Goal: Communication & Community: Share content

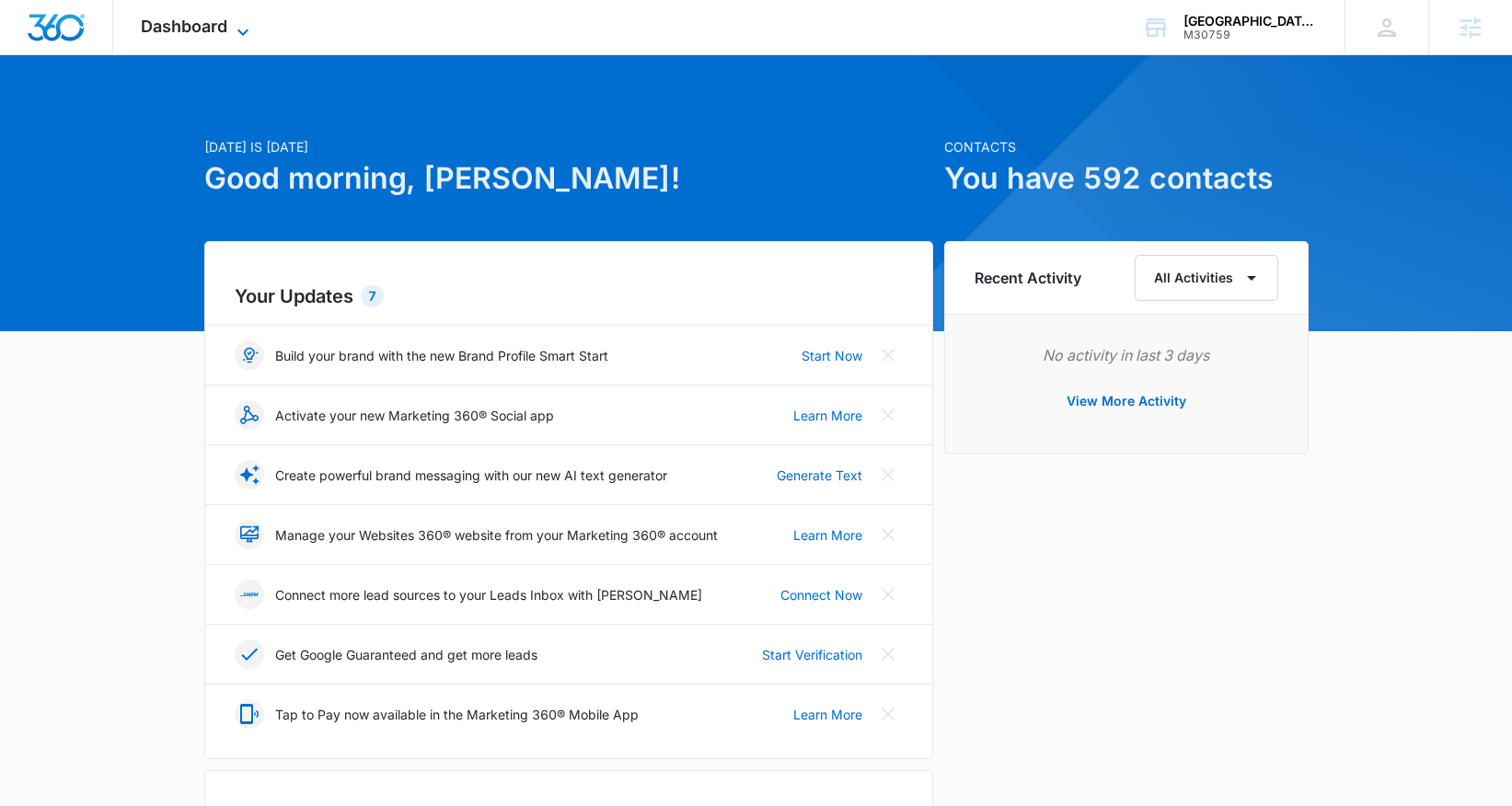
click at [232, 30] on icon at bounding box center [243, 32] width 22 height 22
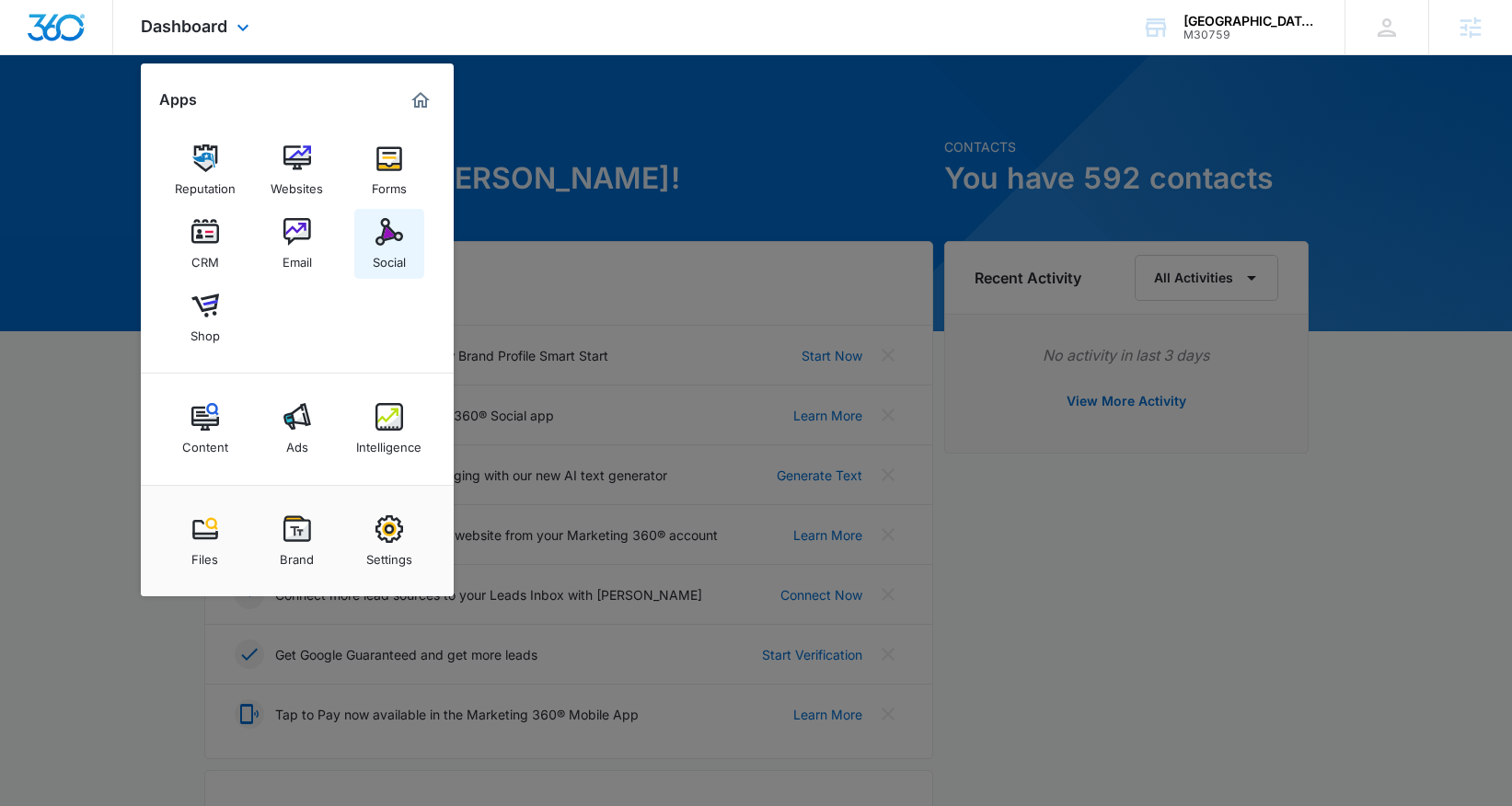
click at [381, 231] on img at bounding box center [389, 232] width 27 height 27
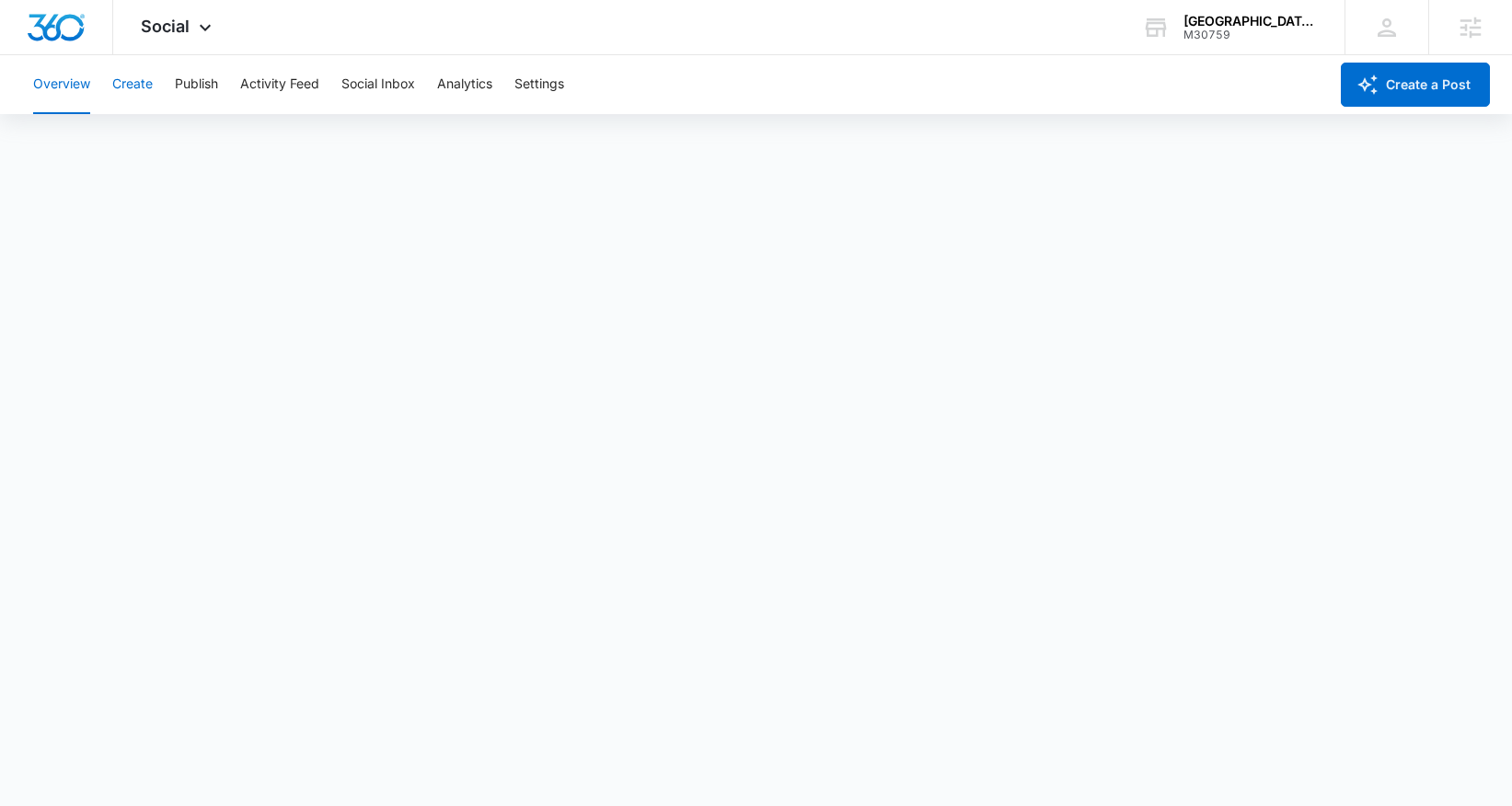
click at [139, 87] on button "Create" at bounding box center [132, 84] width 40 height 59
click at [291, 78] on button "Activity Feed" at bounding box center [280, 84] width 80 height 59
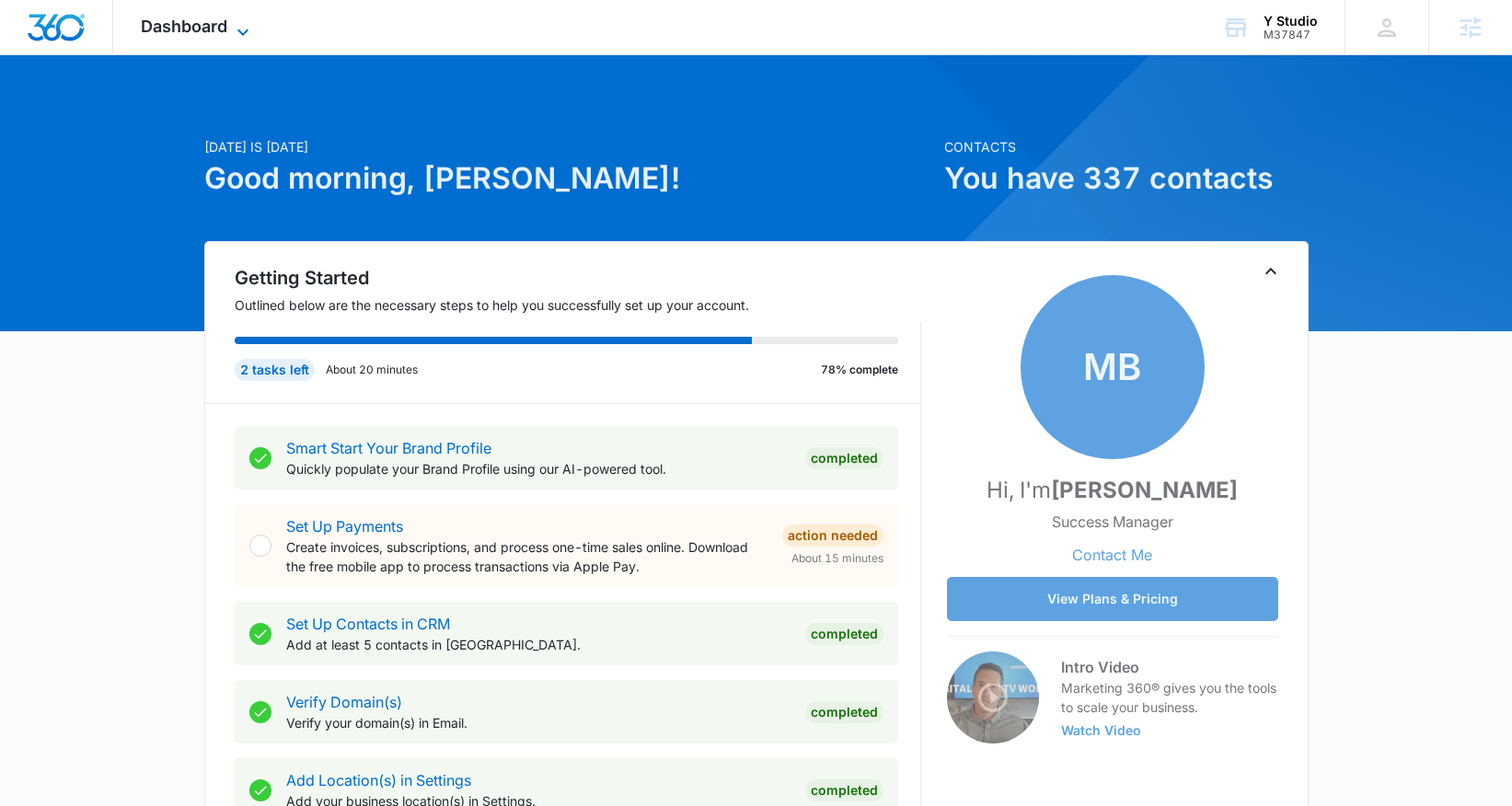
click at [184, 30] on span "Dashboard" at bounding box center [184, 27] width 86 height 20
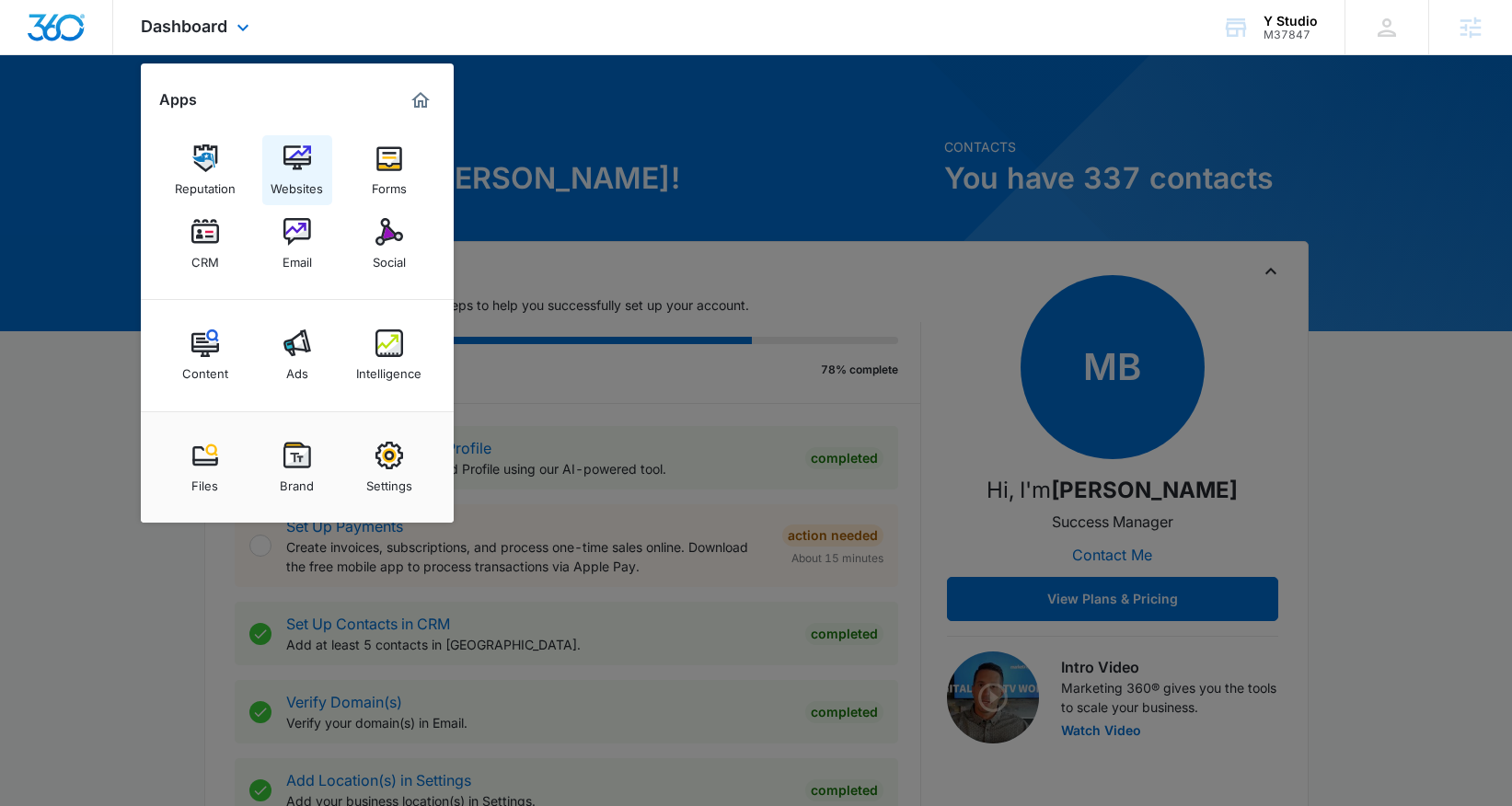
click at [300, 169] on img at bounding box center [297, 158] width 27 height 27
